Goal: Browse casually: Explore the website without a specific task or goal

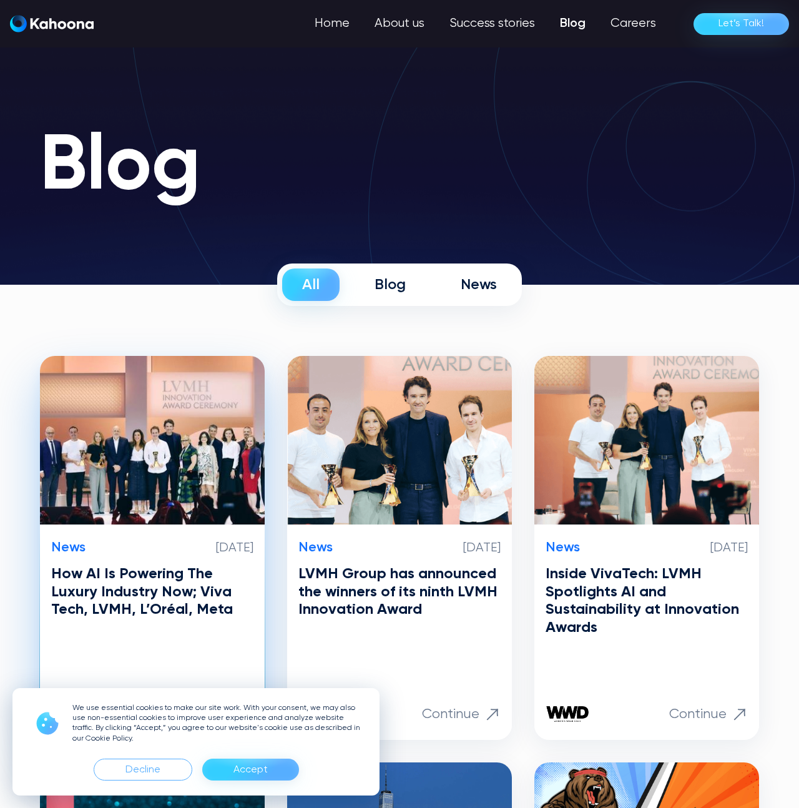
click at [153, 503] on img at bounding box center [152, 440] width 225 height 169
click at [230, 444] on img at bounding box center [152, 440] width 225 height 169
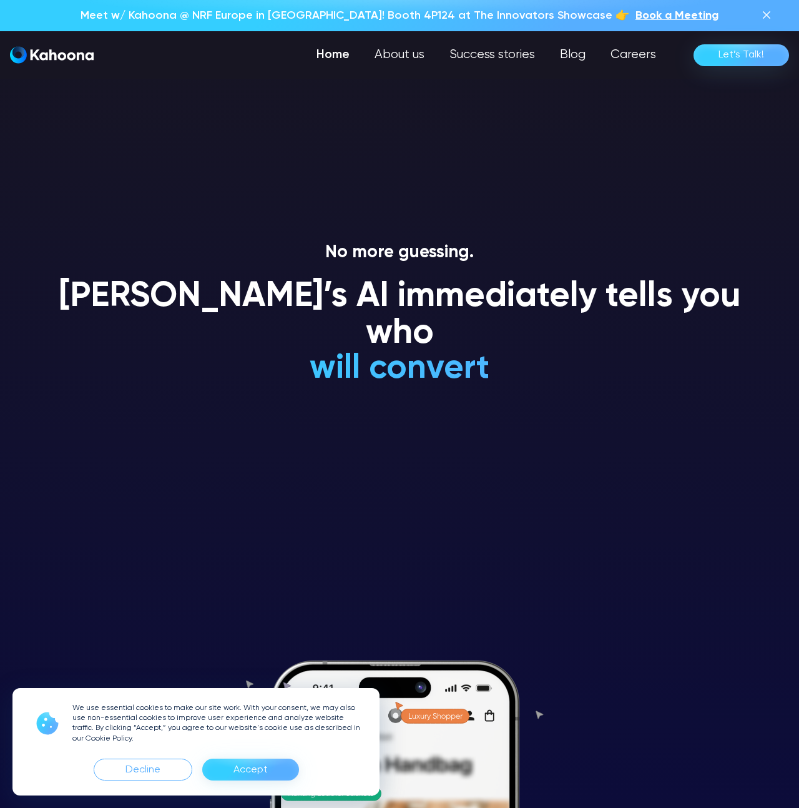
click at [317, 60] on link "Home" at bounding box center [333, 54] width 58 height 25
